Goal: Navigation & Orientation: Understand site structure

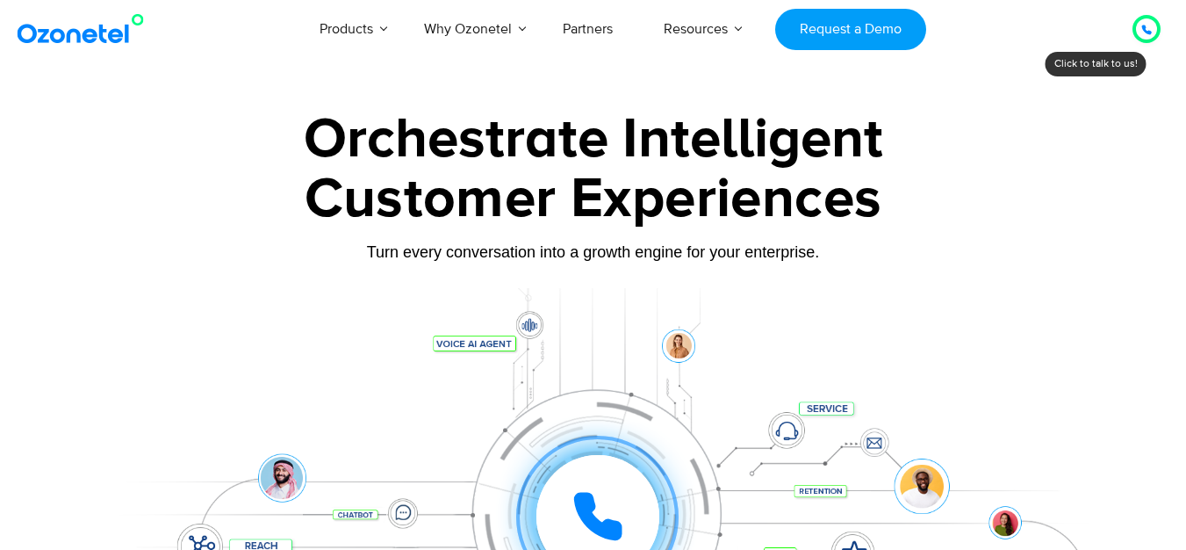
click at [511, 156] on div "Orchestrate Intelligent" at bounding box center [593, 139] width 1097 height 56
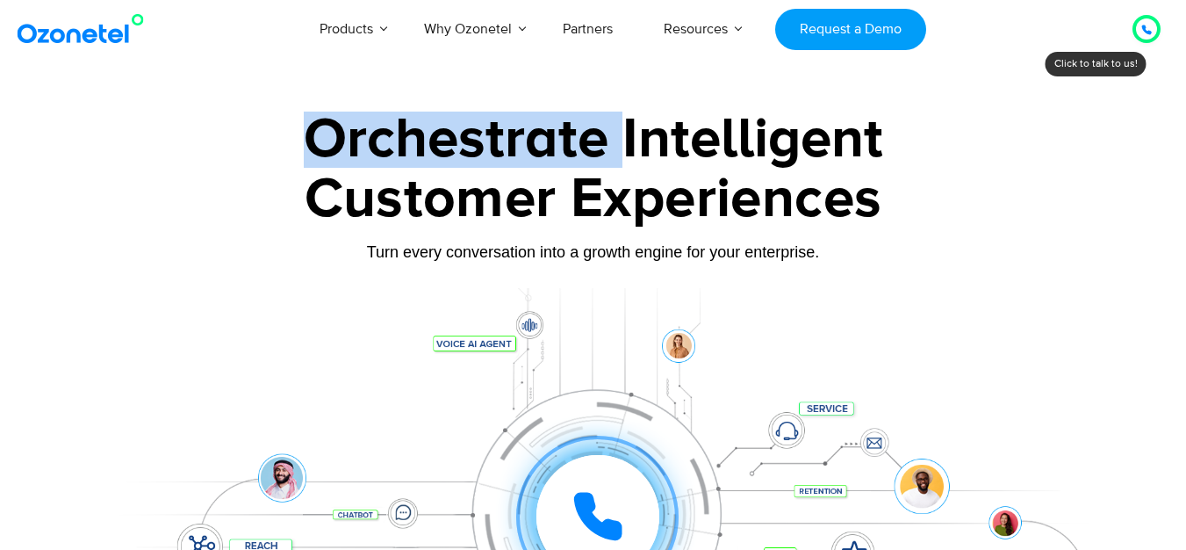
click at [511, 156] on div "Orchestrate Intelligent" at bounding box center [593, 139] width 1097 height 56
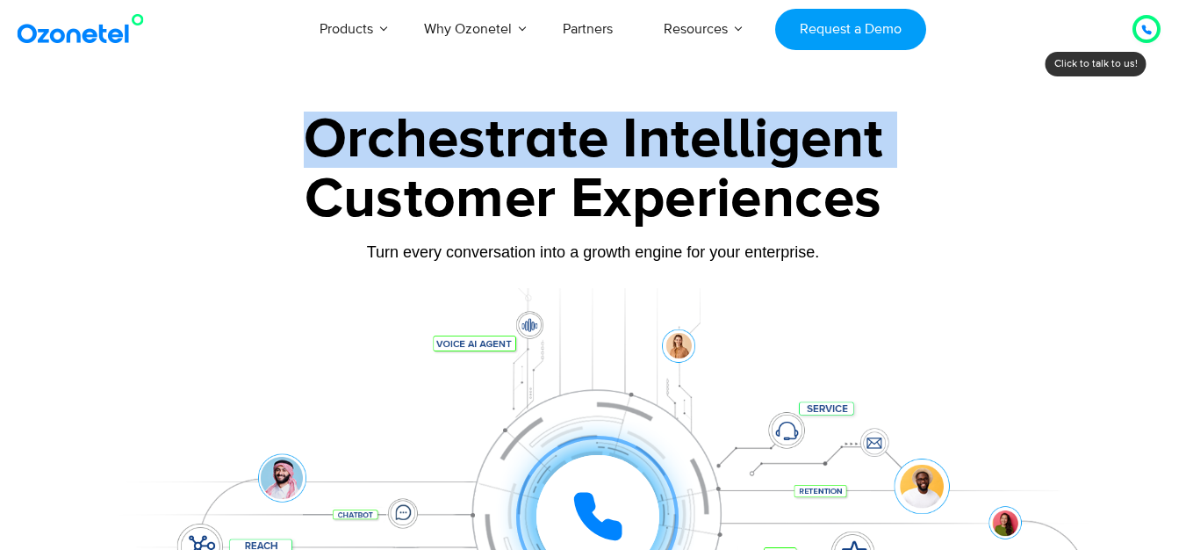
click at [511, 156] on div "Orchestrate Intelligent" at bounding box center [593, 139] width 1097 height 56
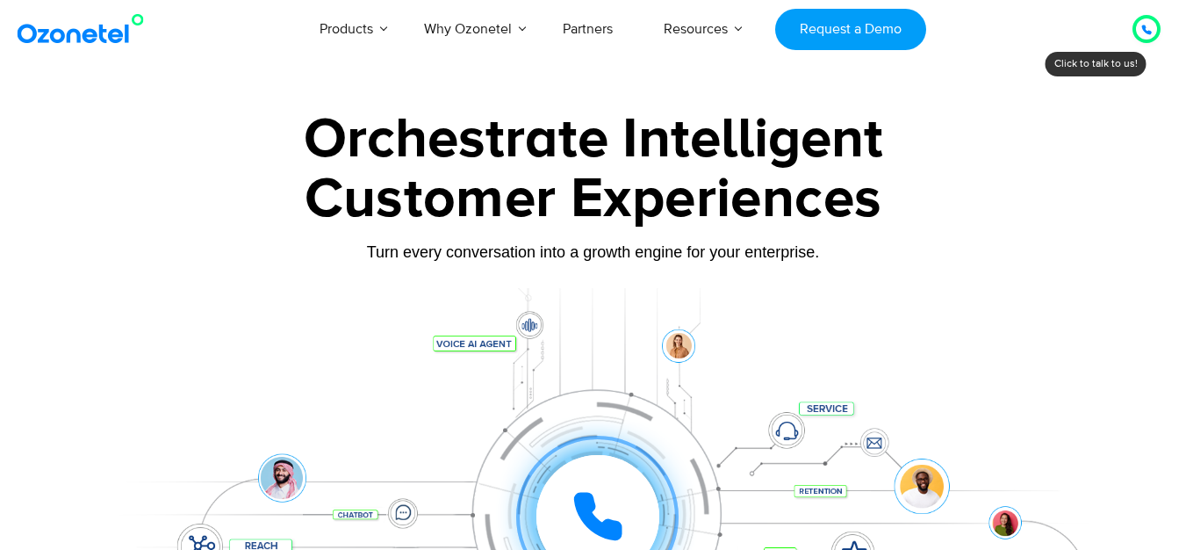
click at [527, 191] on div "Customer Experiences" at bounding box center [593, 199] width 1097 height 84
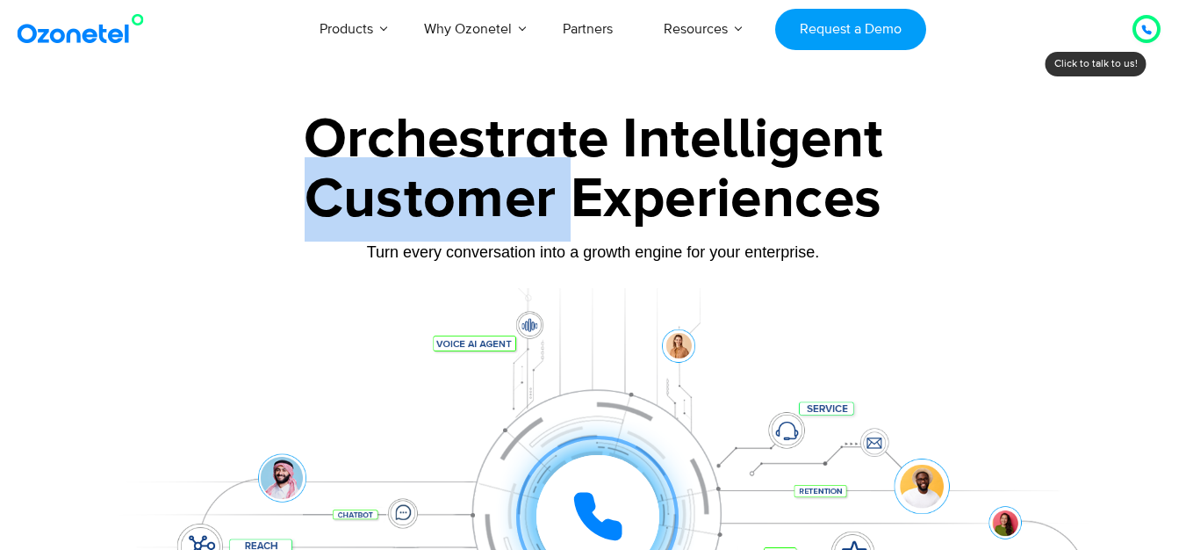
click at [527, 191] on div "Customer Experiences" at bounding box center [593, 199] width 1097 height 84
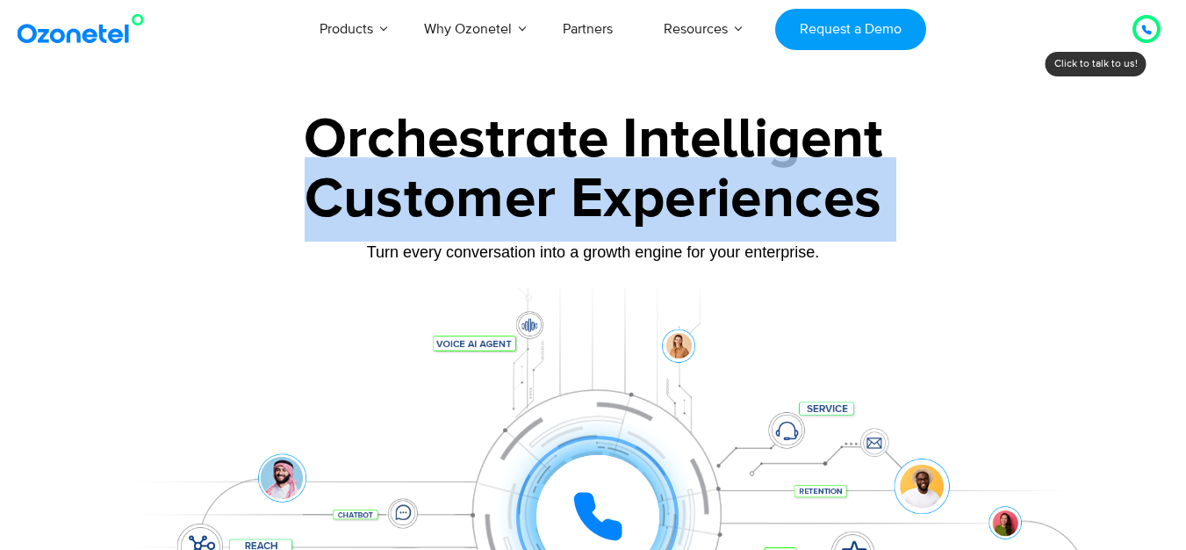
click at [527, 191] on div "Customer Experiences" at bounding box center [593, 199] width 1097 height 84
click at [622, 191] on div "Customer Experiences" at bounding box center [593, 199] width 1097 height 84
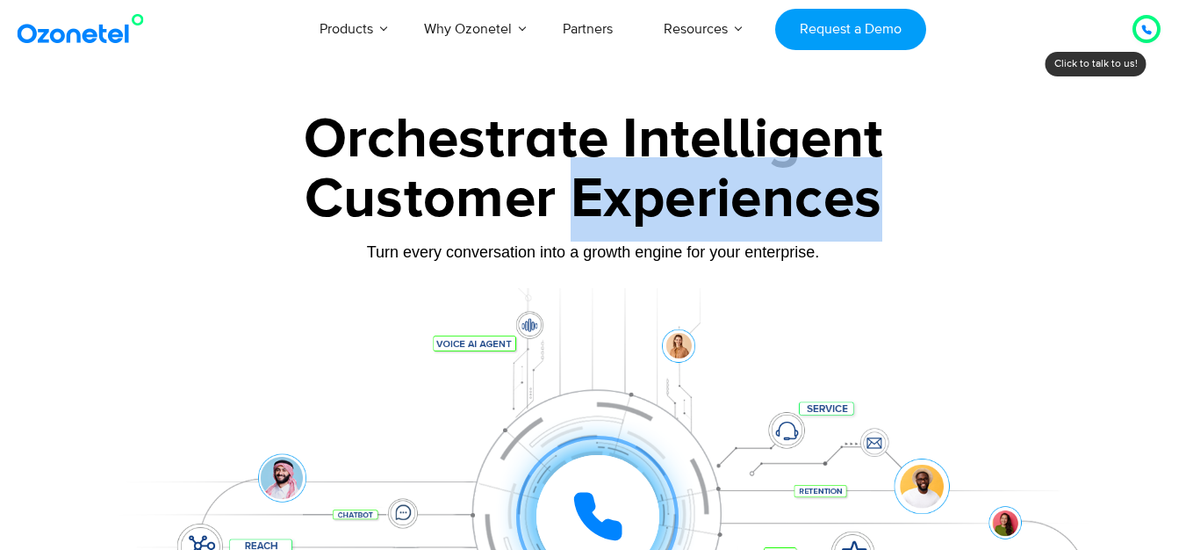
click at [622, 191] on div "Customer Experiences" at bounding box center [593, 199] width 1097 height 84
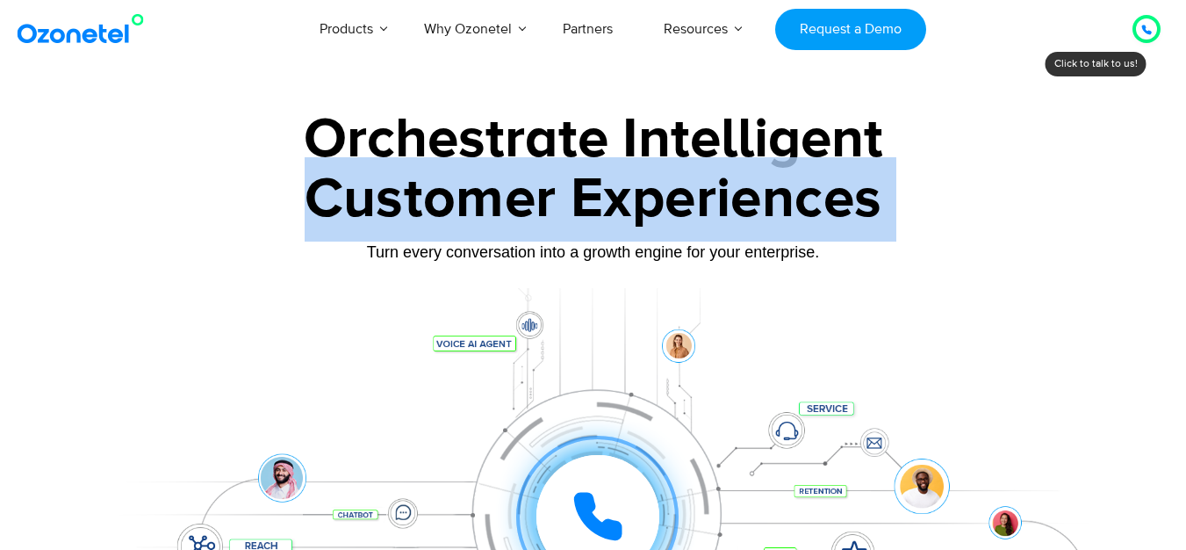
click at [622, 191] on div "Customer Experiences" at bounding box center [593, 199] width 1097 height 84
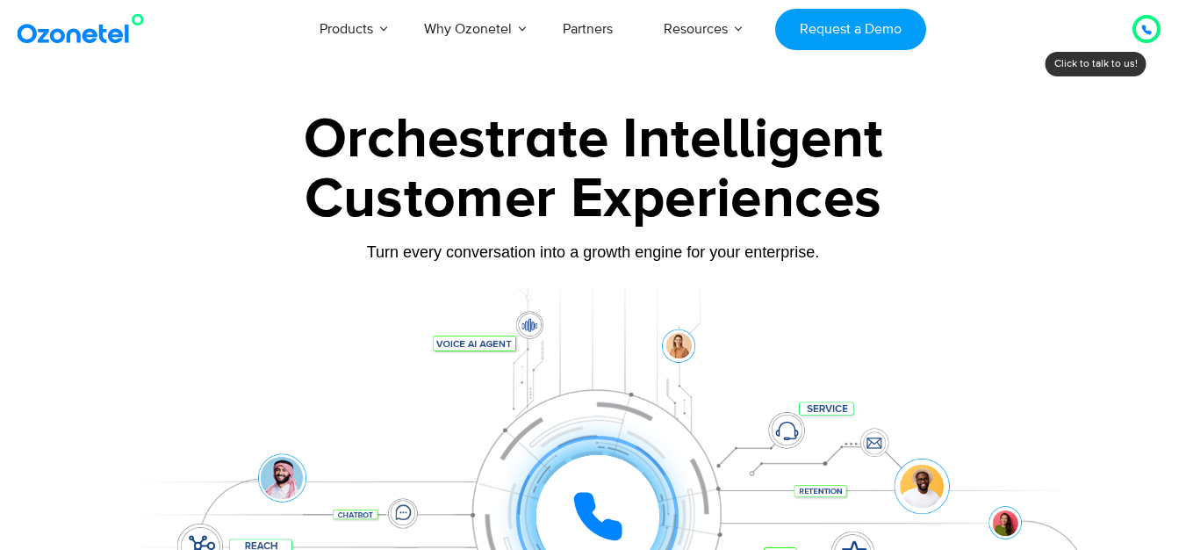
click at [596, 248] on div "Turn every conversation into a growth engine for your enterprise." at bounding box center [593, 251] width 1097 height 19
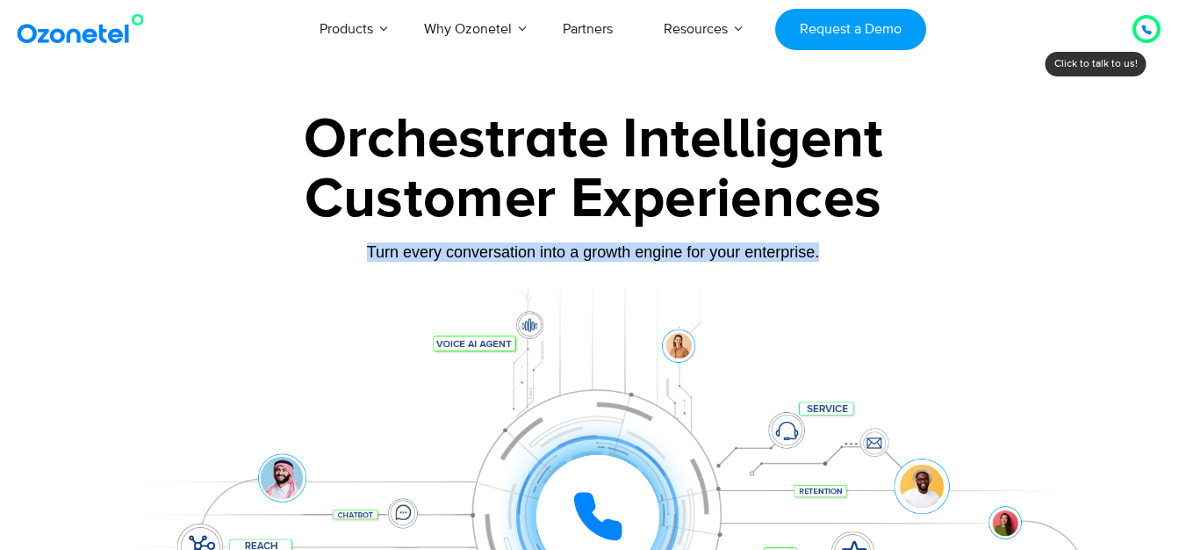
click at [596, 248] on div "Turn every conversation into a growth engine for your enterprise." at bounding box center [593, 251] width 1097 height 19
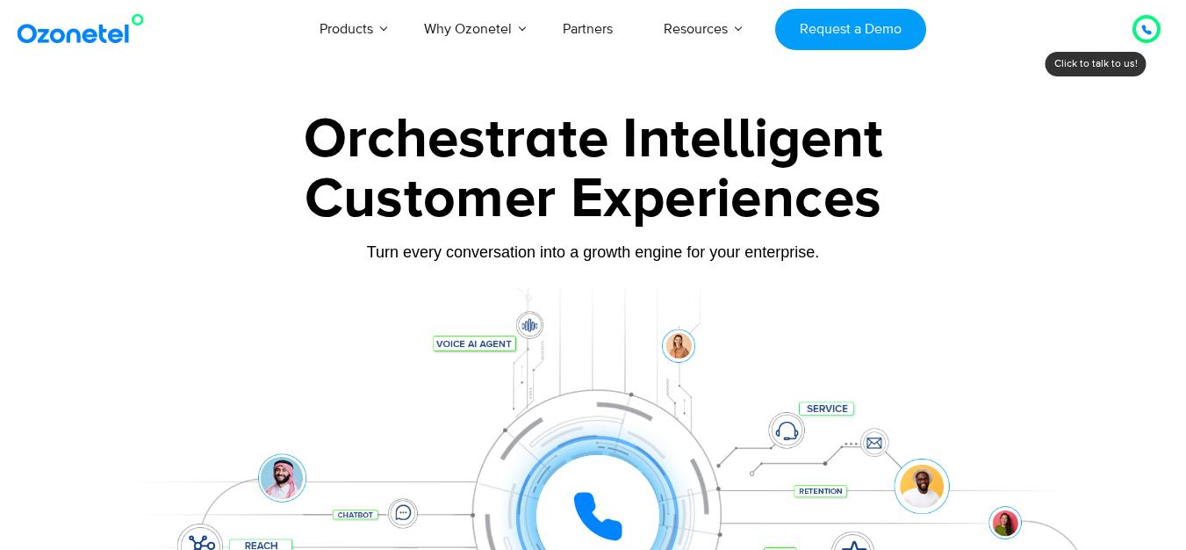
click at [590, 211] on div "Customer Experiences" at bounding box center [593, 199] width 1097 height 84
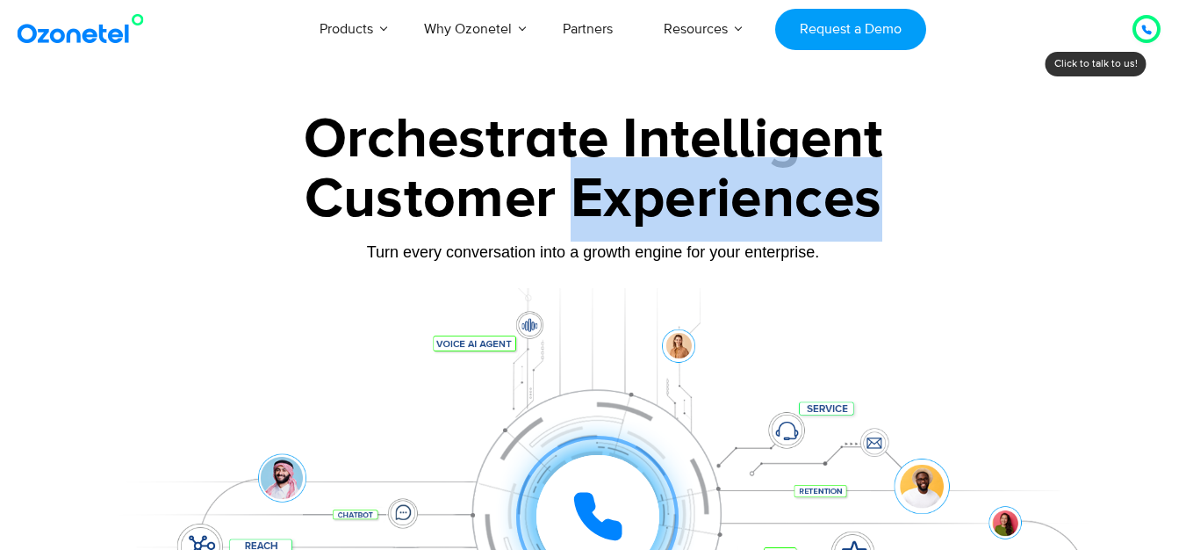
click at [590, 211] on div "Customer Experiences" at bounding box center [593, 199] width 1097 height 84
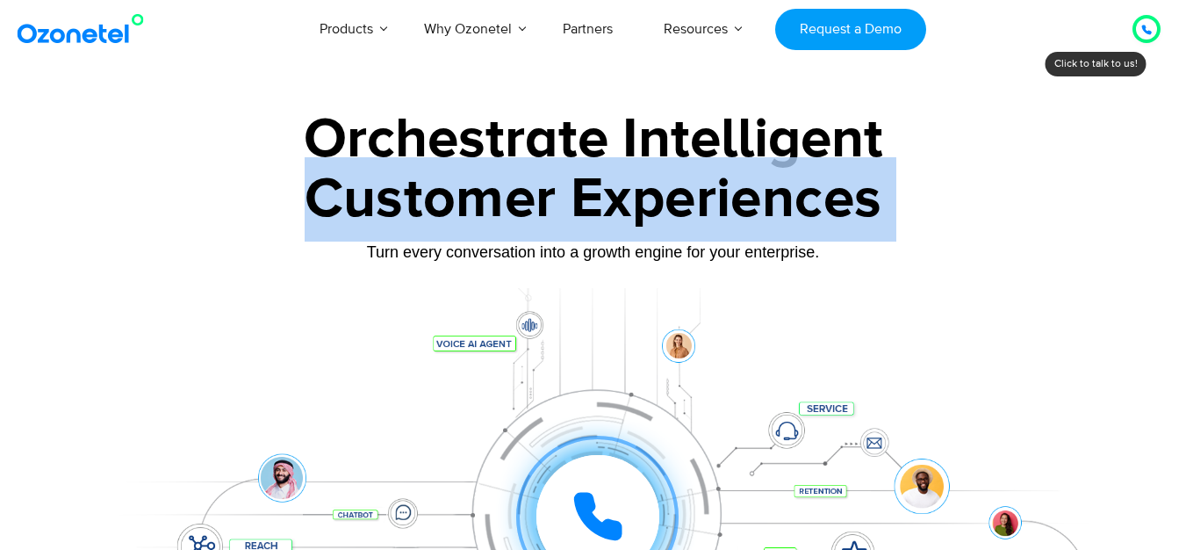
click at [590, 211] on div "Customer Experiences" at bounding box center [593, 199] width 1097 height 84
click at [506, 200] on div "Customer Experiences" at bounding box center [593, 199] width 1097 height 84
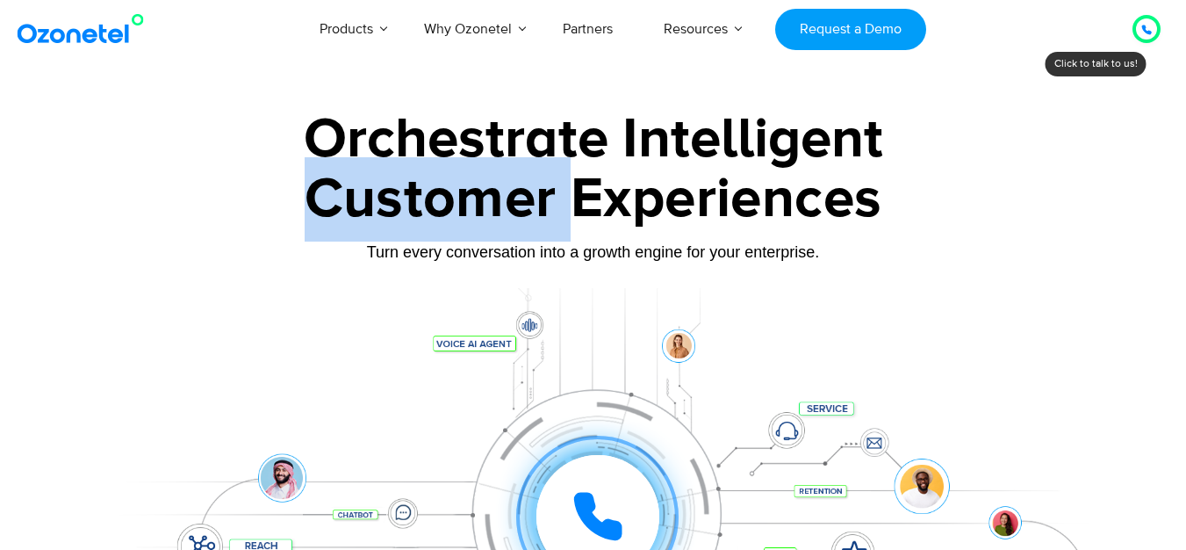
click at [506, 200] on div "Customer Experiences" at bounding box center [593, 199] width 1097 height 84
click at [516, 158] on div "Customer Experiences" at bounding box center [593, 199] width 1097 height 84
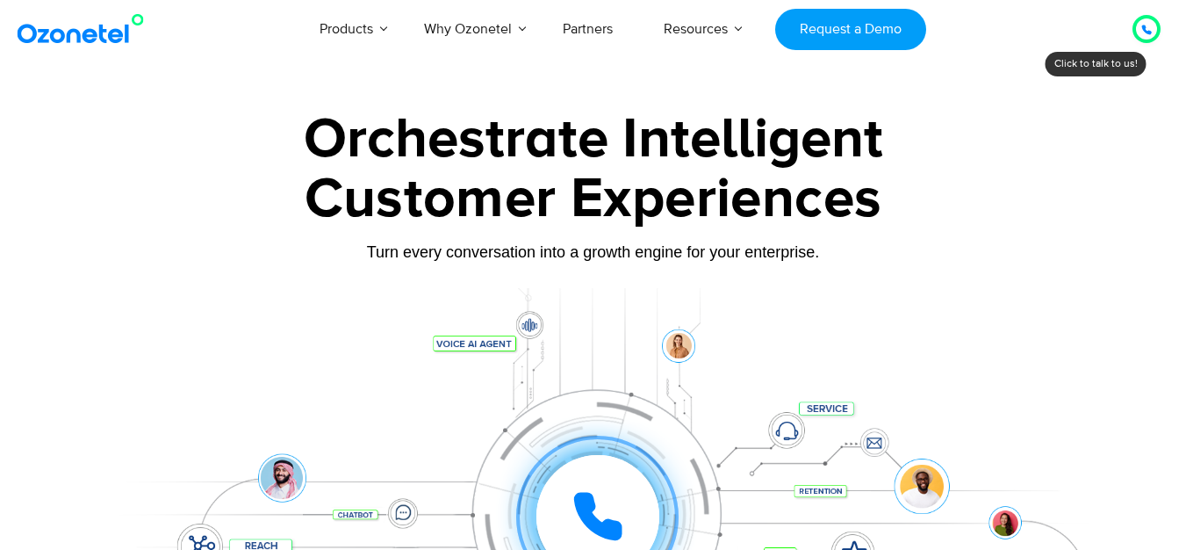
click at [643, 143] on div "Orchestrate Intelligent" at bounding box center [593, 139] width 1097 height 56
click at [646, 142] on div "Orchestrate Intelligent" at bounding box center [593, 139] width 1097 height 56
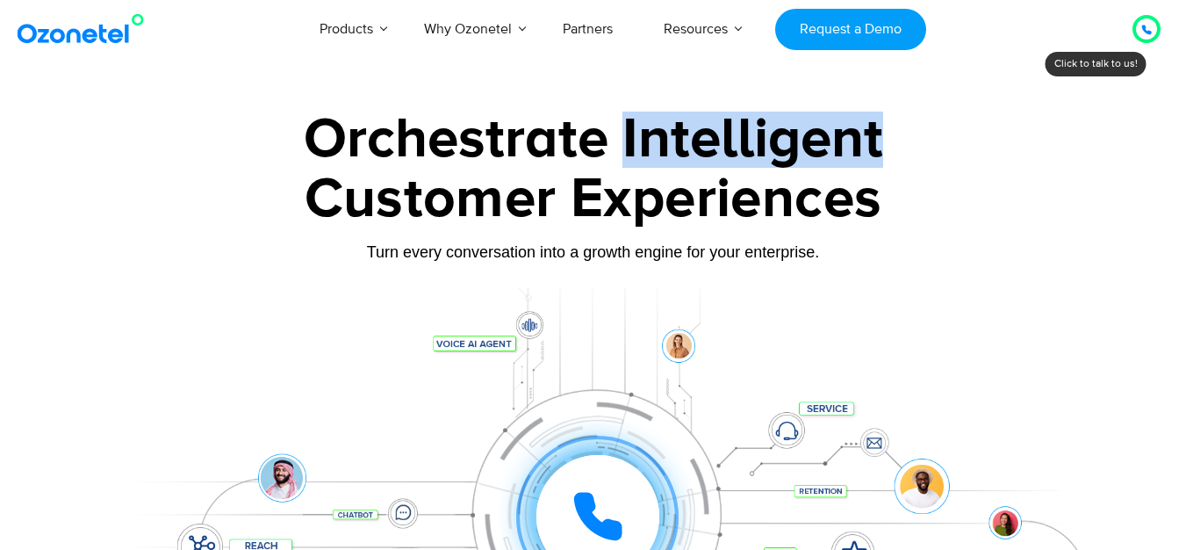
click at [646, 142] on div "Orchestrate Intelligent" at bounding box center [593, 139] width 1097 height 56
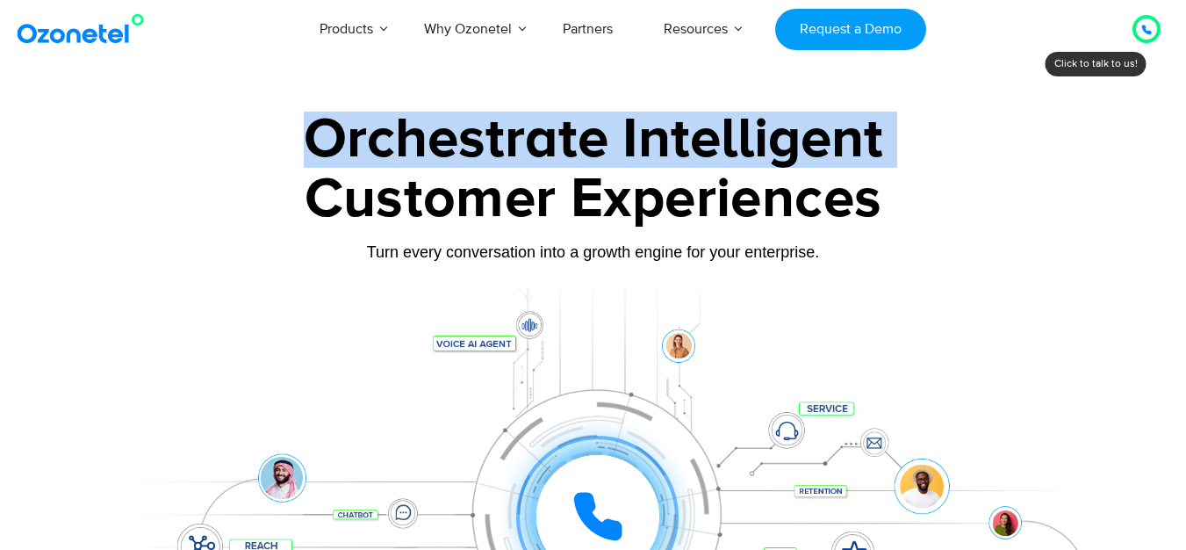
click at [646, 142] on div "Orchestrate Intelligent" at bounding box center [593, 139] width 1097 height 56
click at [814, 139] on div "Orchestrate Intelligent" at bounding box center [593, 139] width 1097 height 56
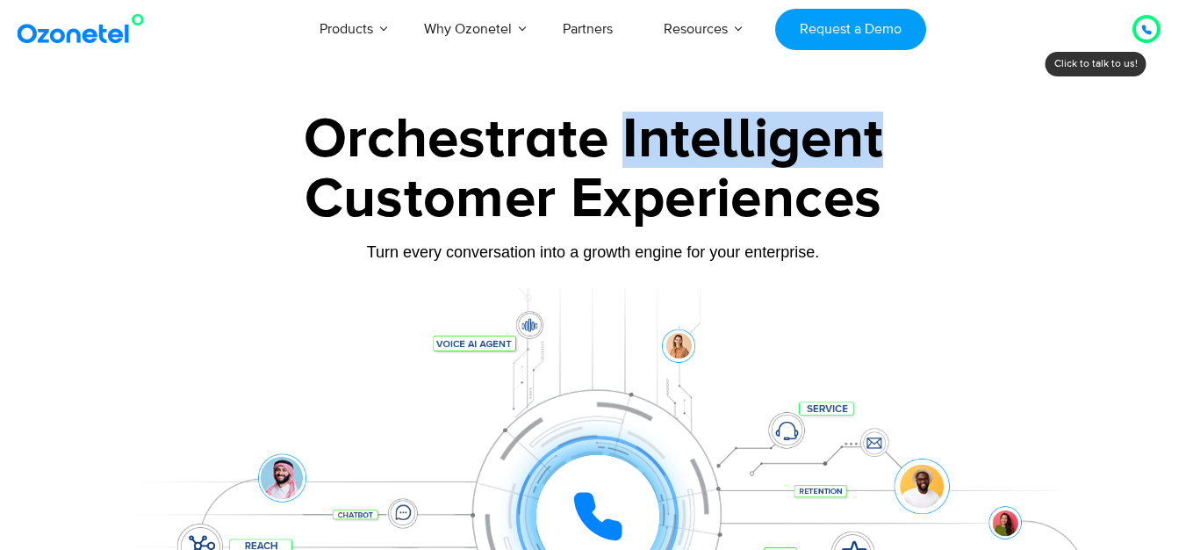
click at [814, 139] on div "Orchestrate Intelligent" at bounding box center [593, 139] width 1097 height 56
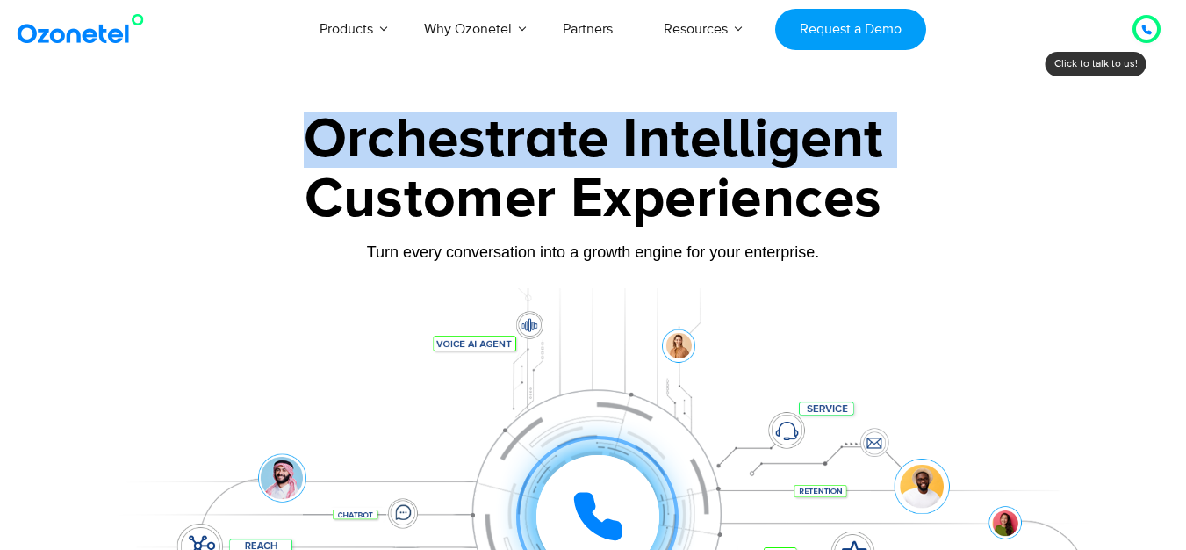
click at [814, 139] on div "Orchestrate Intelligent" at bounding box center [593, 139] width 1097 height 56
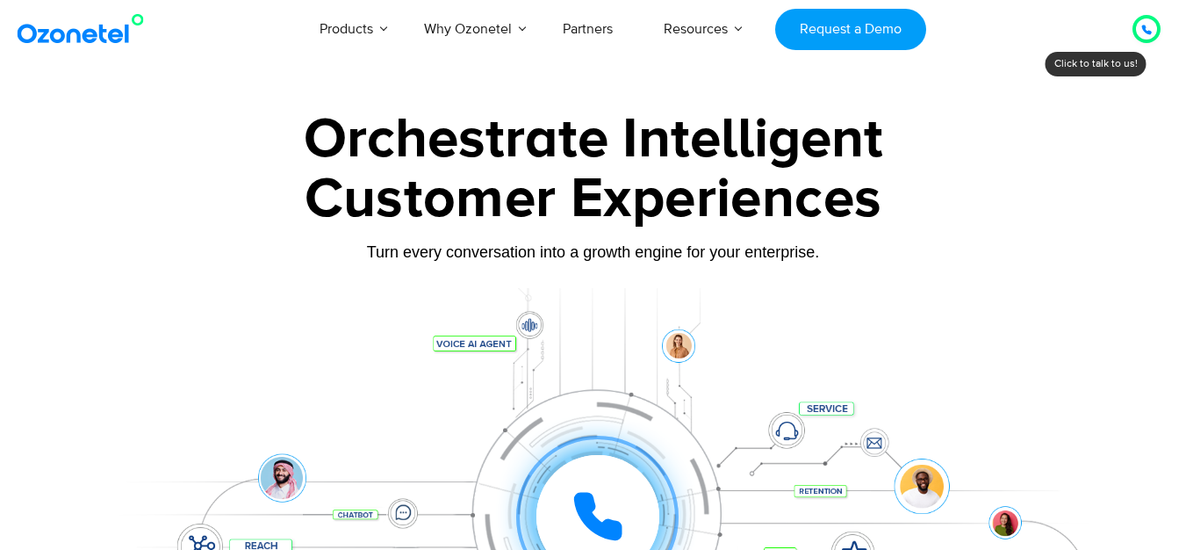
click at [1004, 99] on div at bounding box center [593, 393] width 1186 height 598
click at [88, 307] on div at bounding box center [593, 490] width 1097 height 404
click at [209, 278] on div "Orchestrate Intelligent Customer Experiences Turn every conversation into a gro…" at bounding box center [593, 401] width 1097 height 580
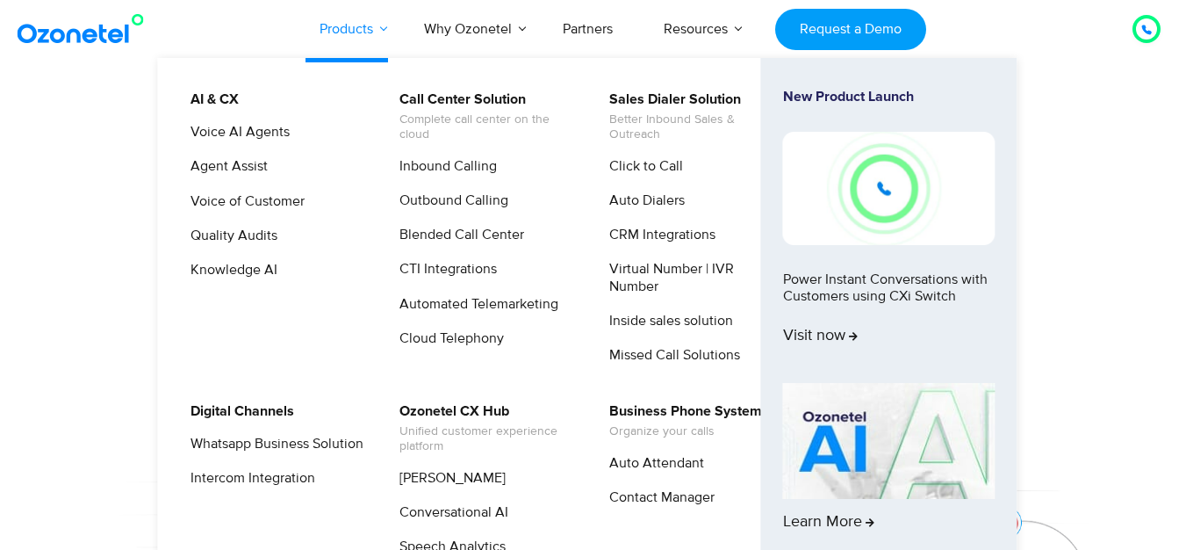
click at [363, 32] on link "Products" at bounding box center [346, 29] width 104 height 58
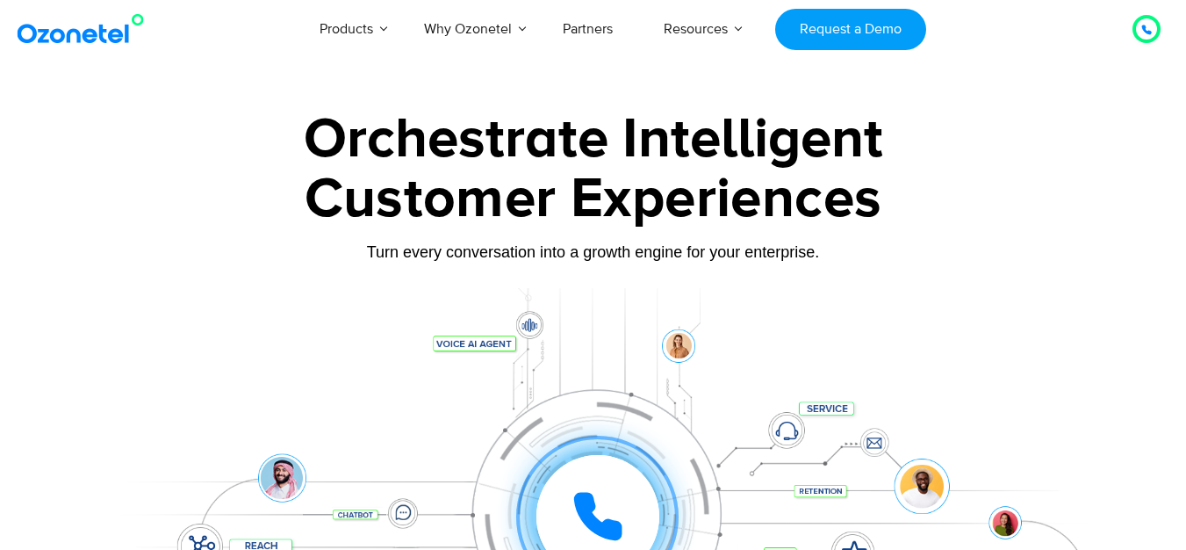
click at [1041, 200] on div "Customer Experiences" at bounding box center [593, 199] width 1097 height 84
click at [1097, 188] on div "Customer Experiences" at bounding box center [593, 199] width 1097 height 84
click at [1144, 32] on icon at bounding box center [1146, 30] width 11 height 11
click at [966, 244] on div "Turn every conversation into a growth engine for your enterprise." at bounding box center [593, 251] width 1097 height 19
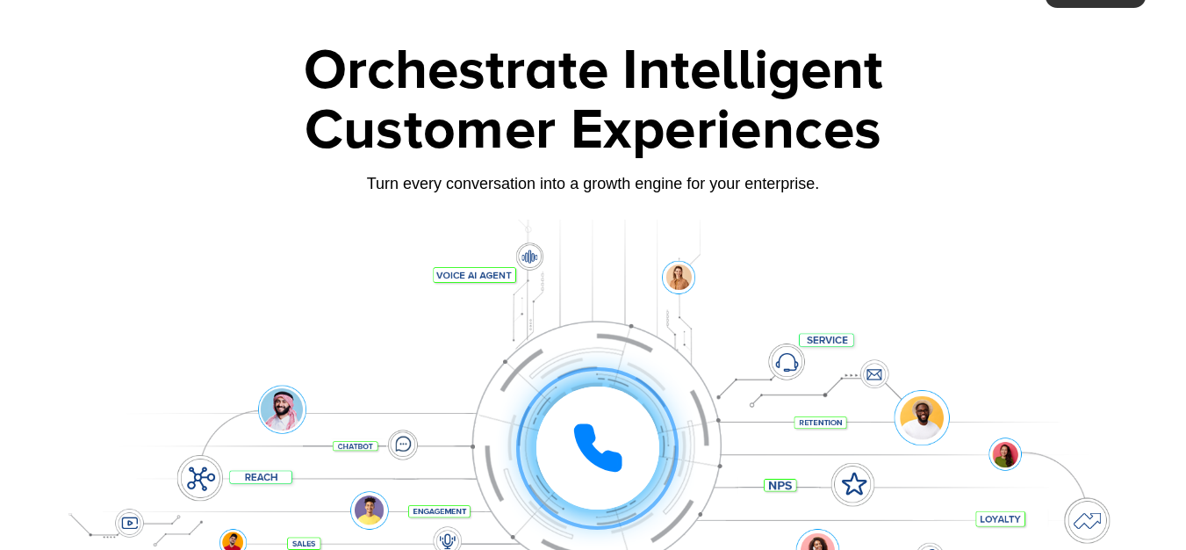
scroll to position [88, 0]
